Goal: Task Accomplishment & Management: Manage account settings

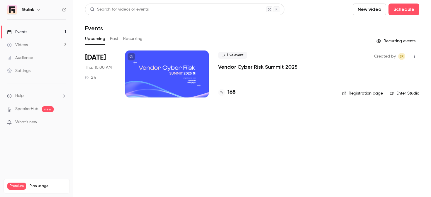
click at [233, 69] on p "Vendor Cyber Risk Summit 2025" at bounding box center [257, 66] width 79 height 7
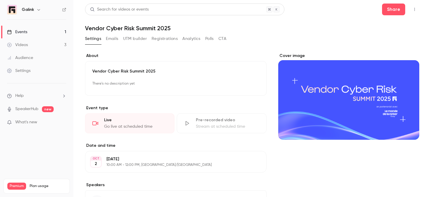
click at [177, 40] on button "Registrations" at bounding box center [165, 38] width 26 height 9
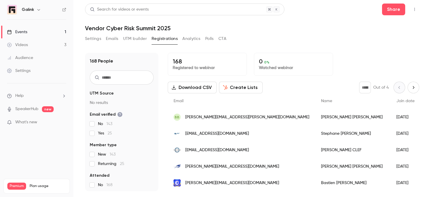
click at [124, 76] on input "text" at bounding box center [122, 77] width 64 height 14
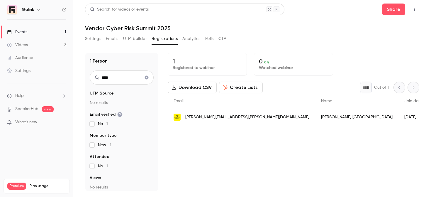
type input "*****"
